Goal: Navigation & Orientation: Find specific page/section

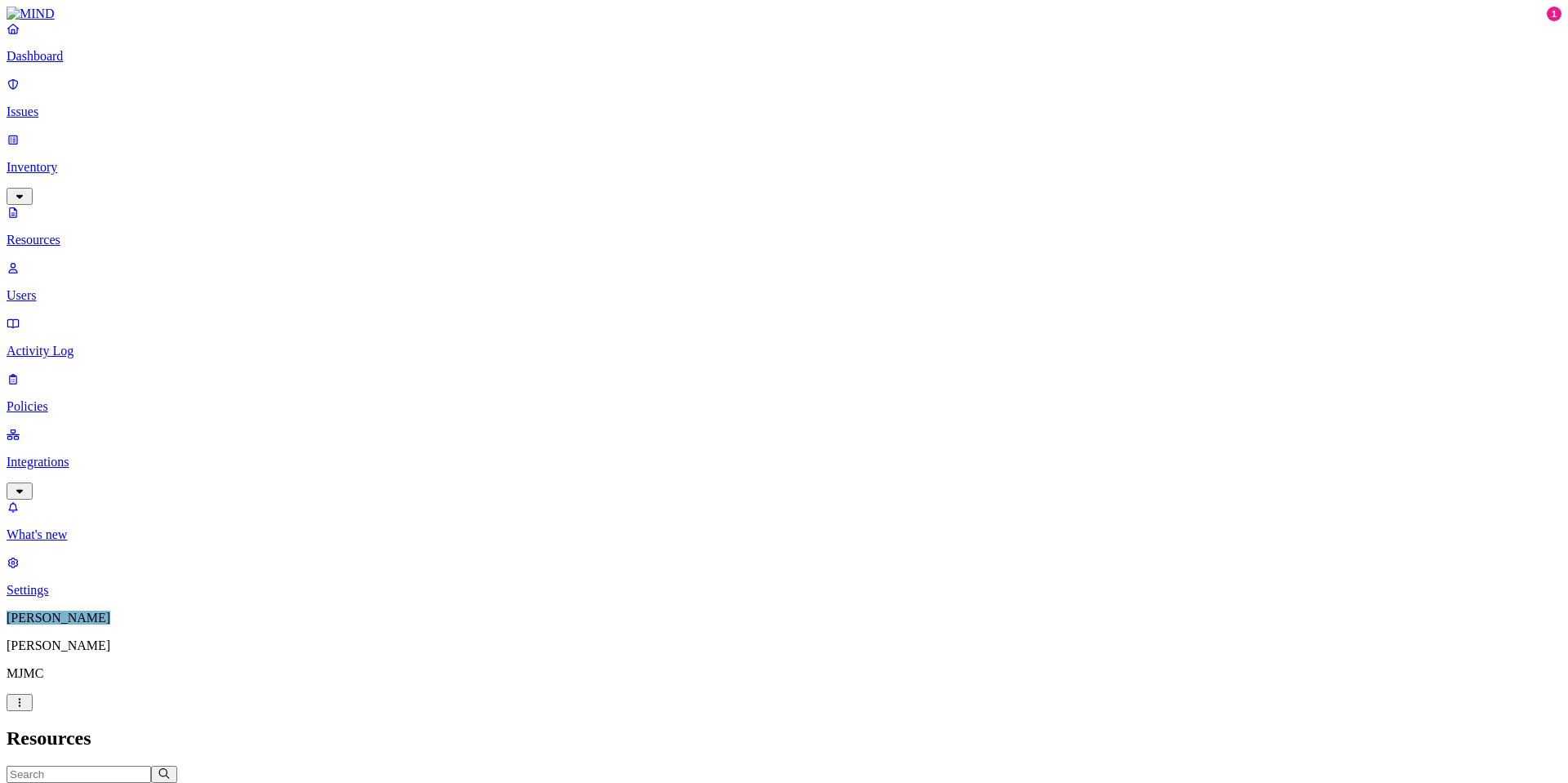
click at [115, 427] on nav "Dashboard Issues Inventory Resources Users Activity Log Policies Integrations W…" at bounding box center [784, 309] width 1555 height 577
click at [60, 344] on p "Activity Log" at bounding box center [784, 351] width 1555 height 14
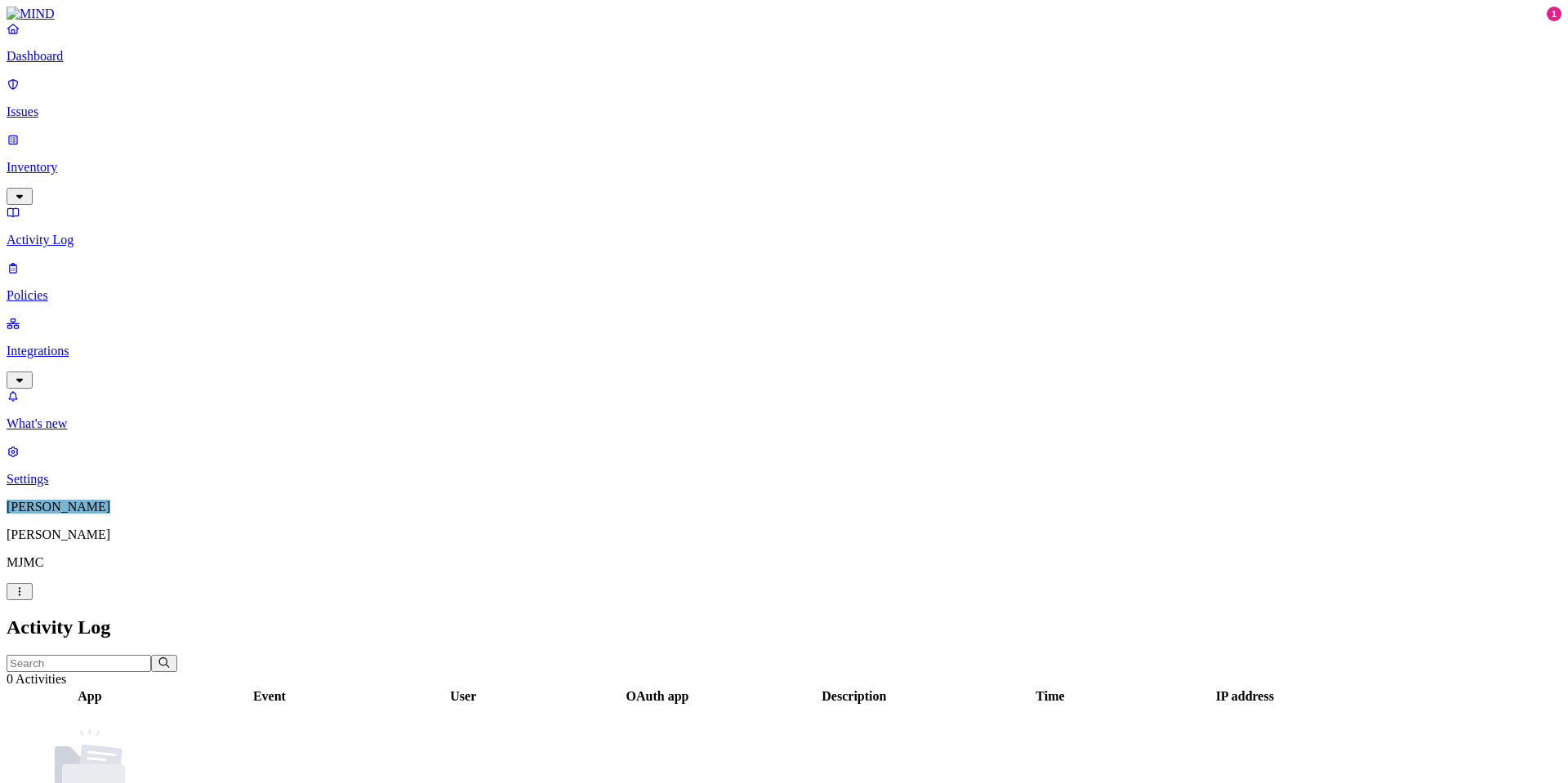
click at [75, 64] on p "Dashboard" at bounding box center [784, 57] width 1555 height 14
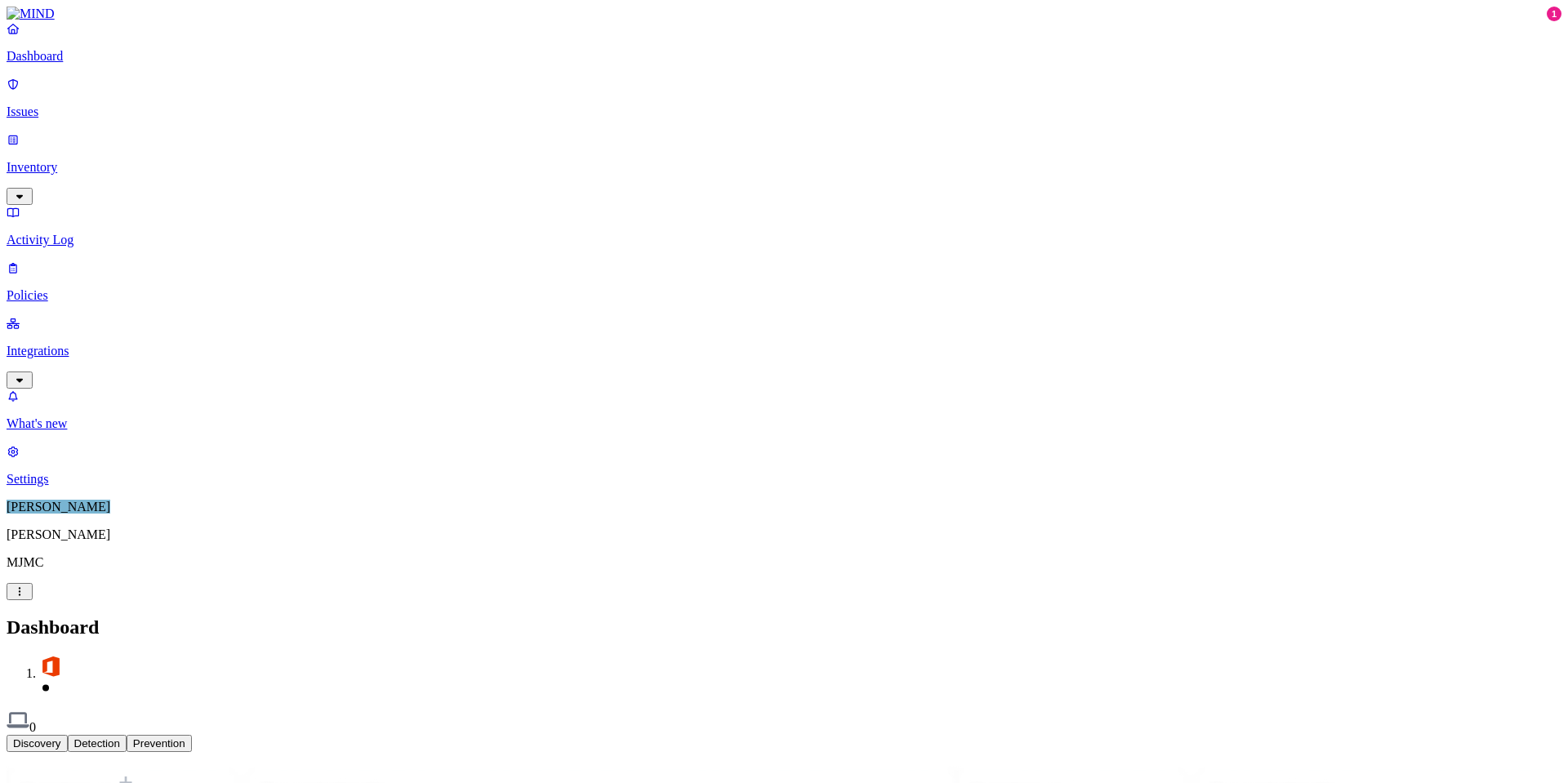
click at [148, 449] on nav "Dashboard Issues Inventory Activity Log Policies Integrations What's new 1 Sett…" at bounding box center [784, 254] width 1555 height 465
click at [62, 316] on link "Integrations" at bounding box center [784, 351] width 1555 height 70
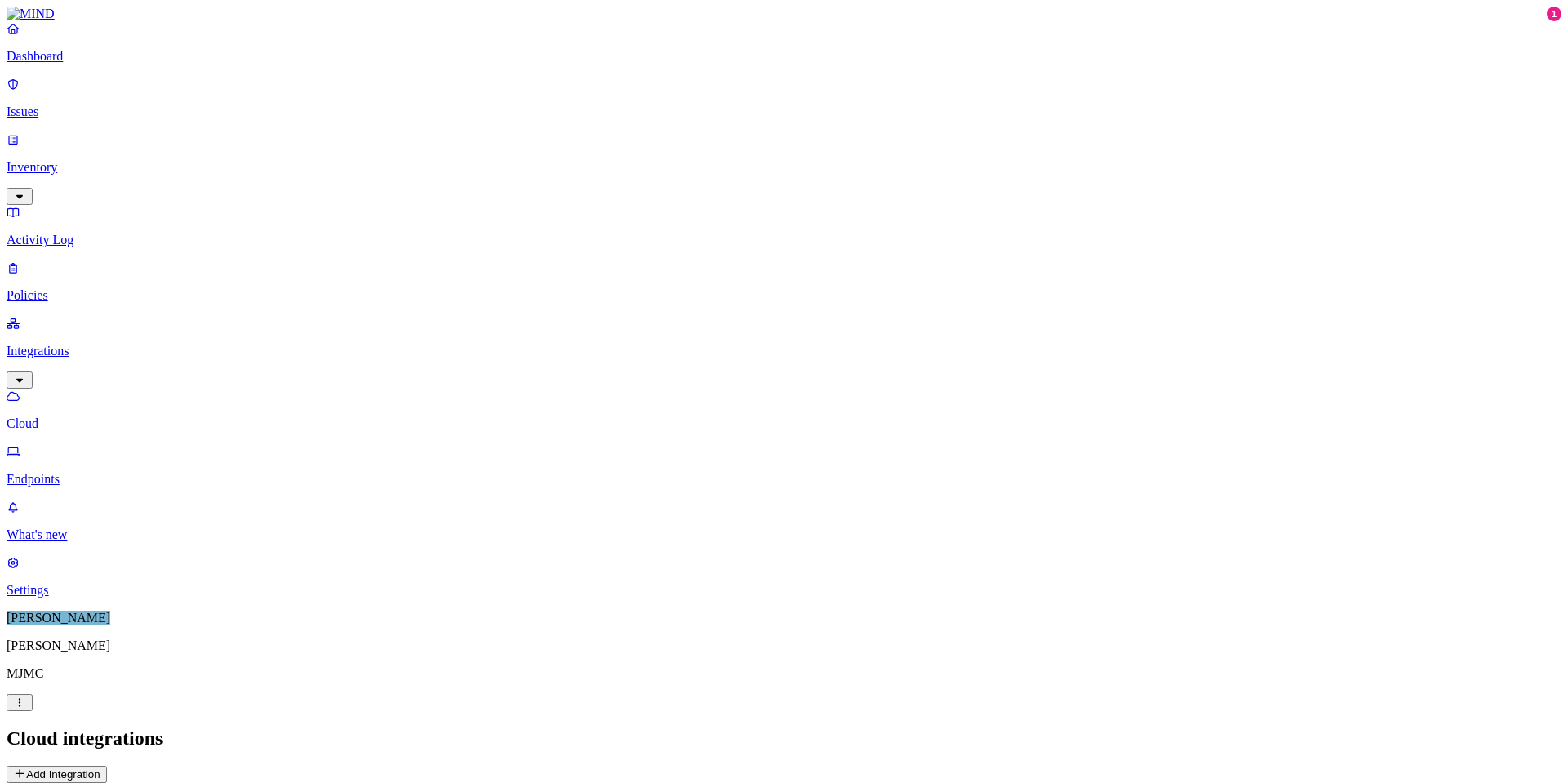
click at [44, 64] on p "Dashboard" at bounding box center [784, 57] width 1555 height 14
